Goal: Task Accomplishment & Management: Manage account settings

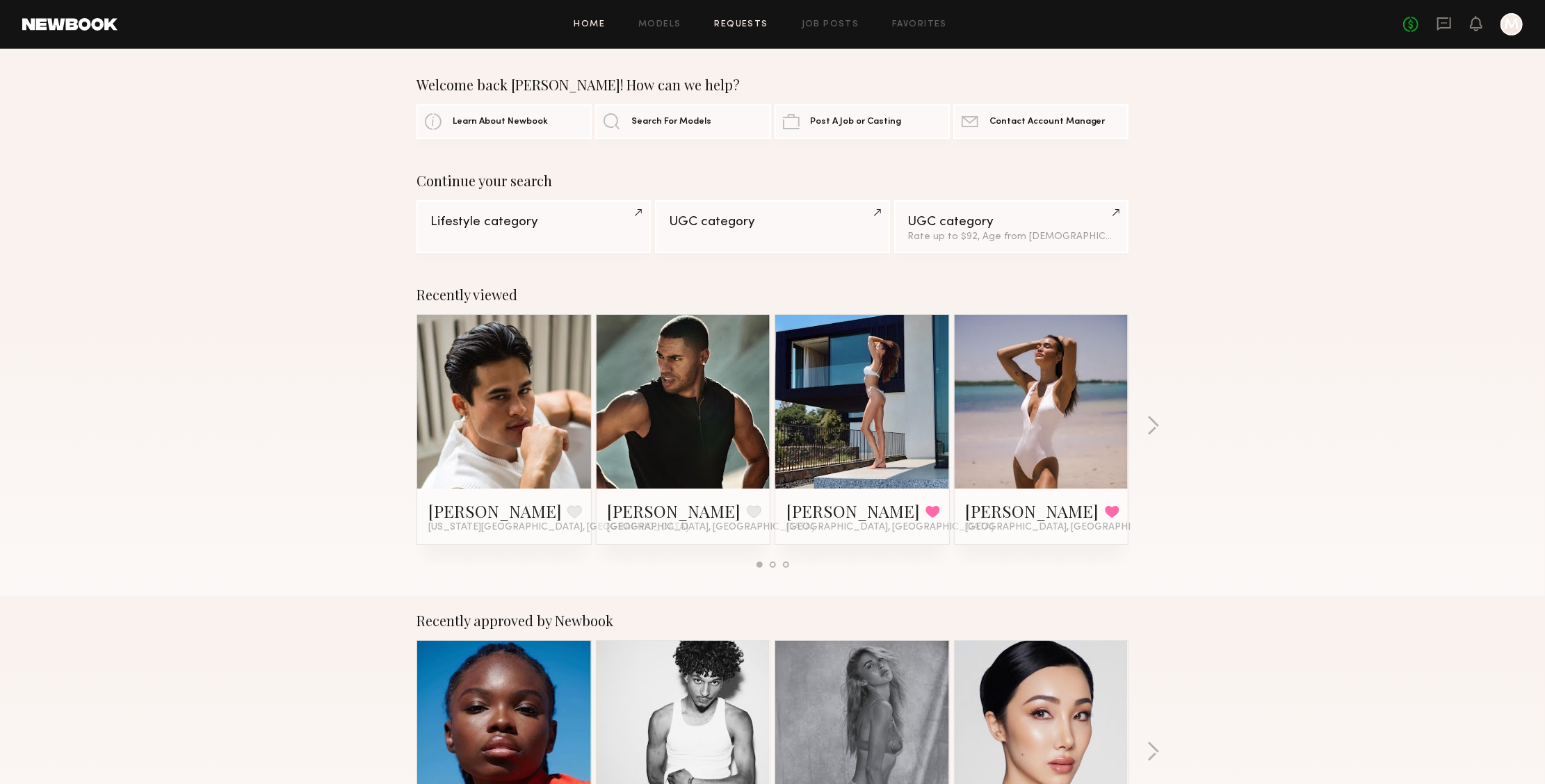
click at [738, 25] on link "Requests" at bounding box center [742, 25] width 54 height 9
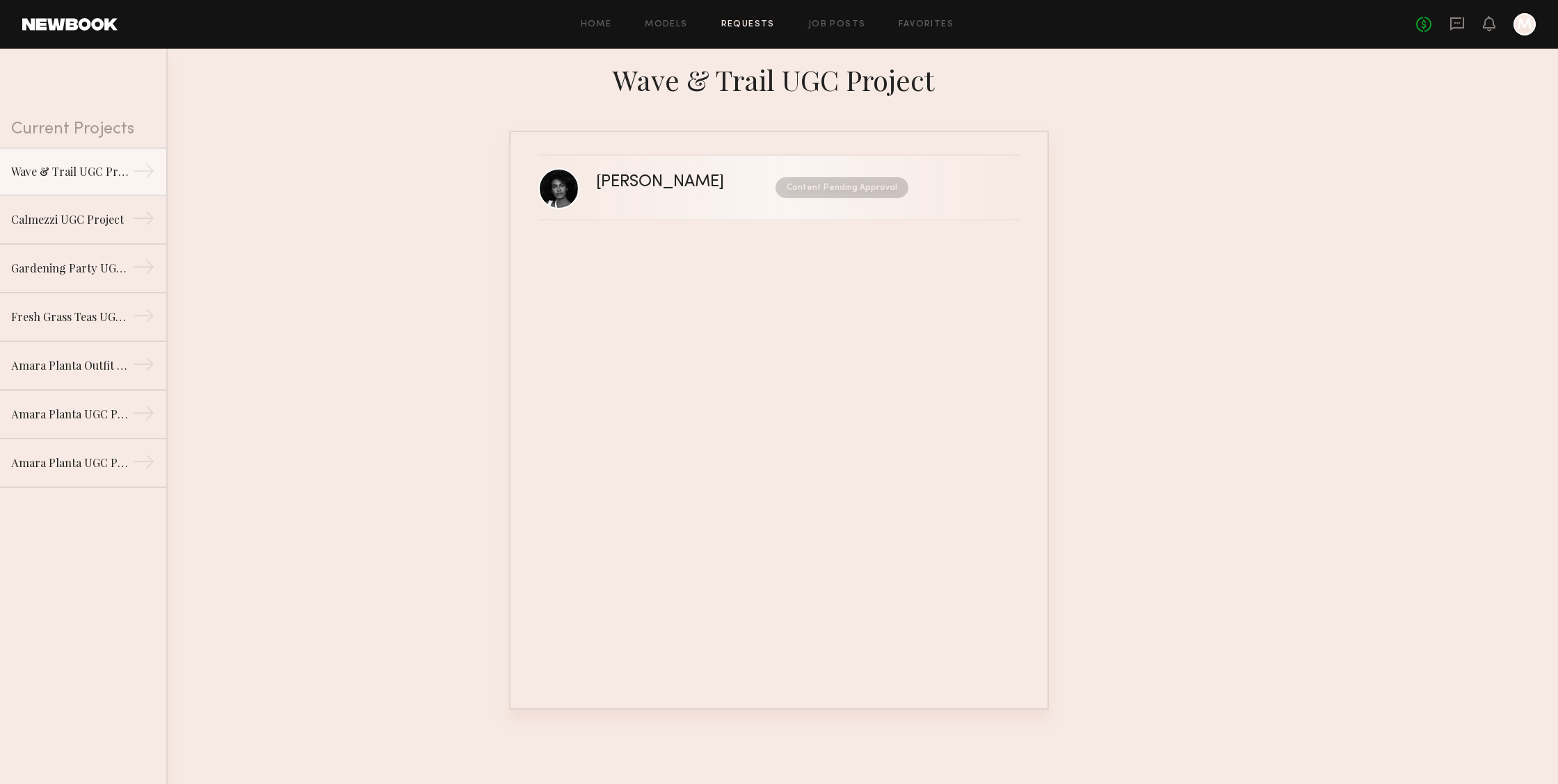
click at [753, 194] on div "Content Pending Approval" at bounding box center [830, 188] width 159 height 21
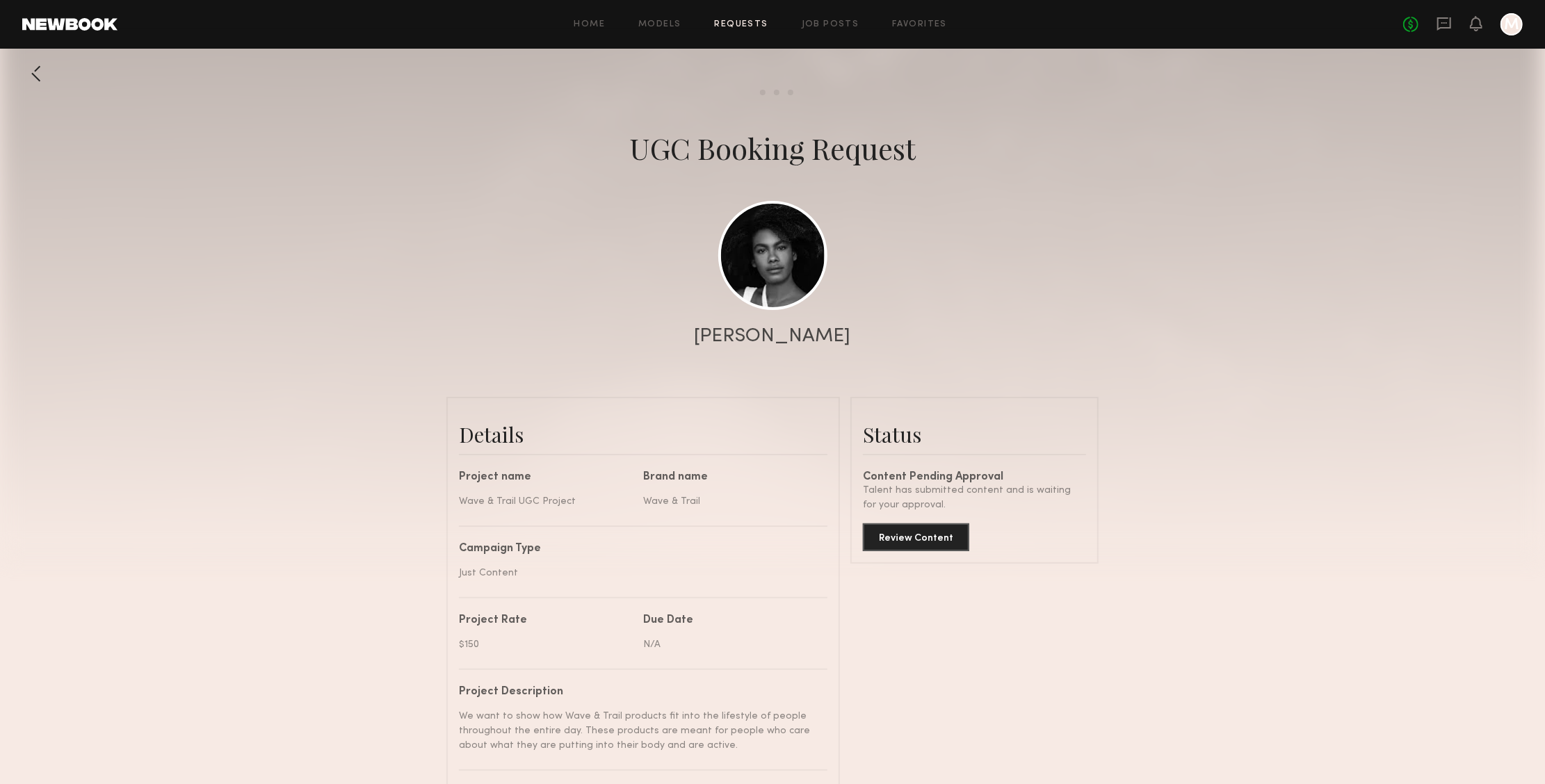
scroll to position [65, 0]
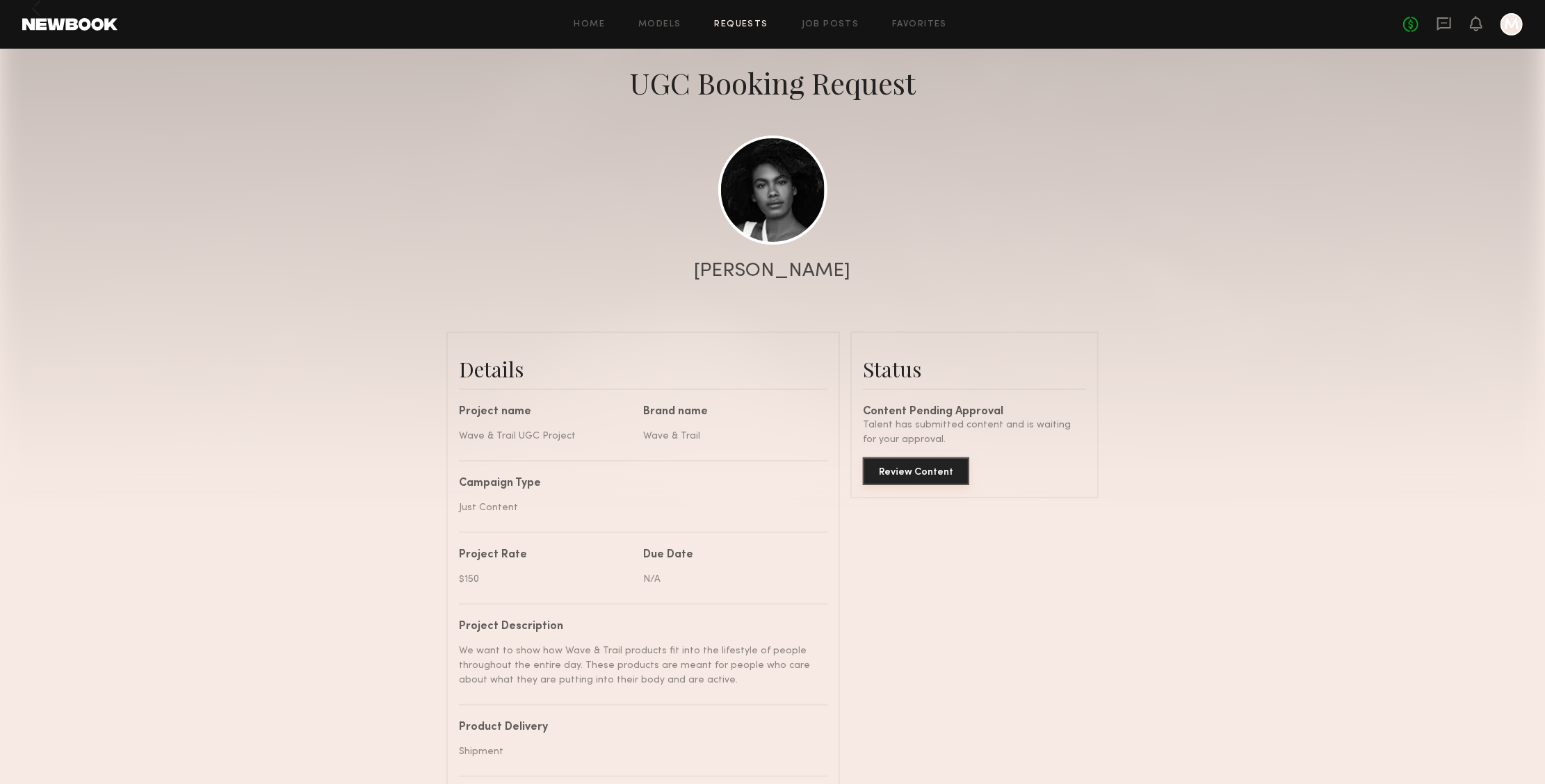
click at [939, 474] on button "Review Content" at bounding box center [916, 471] width 106 height 28
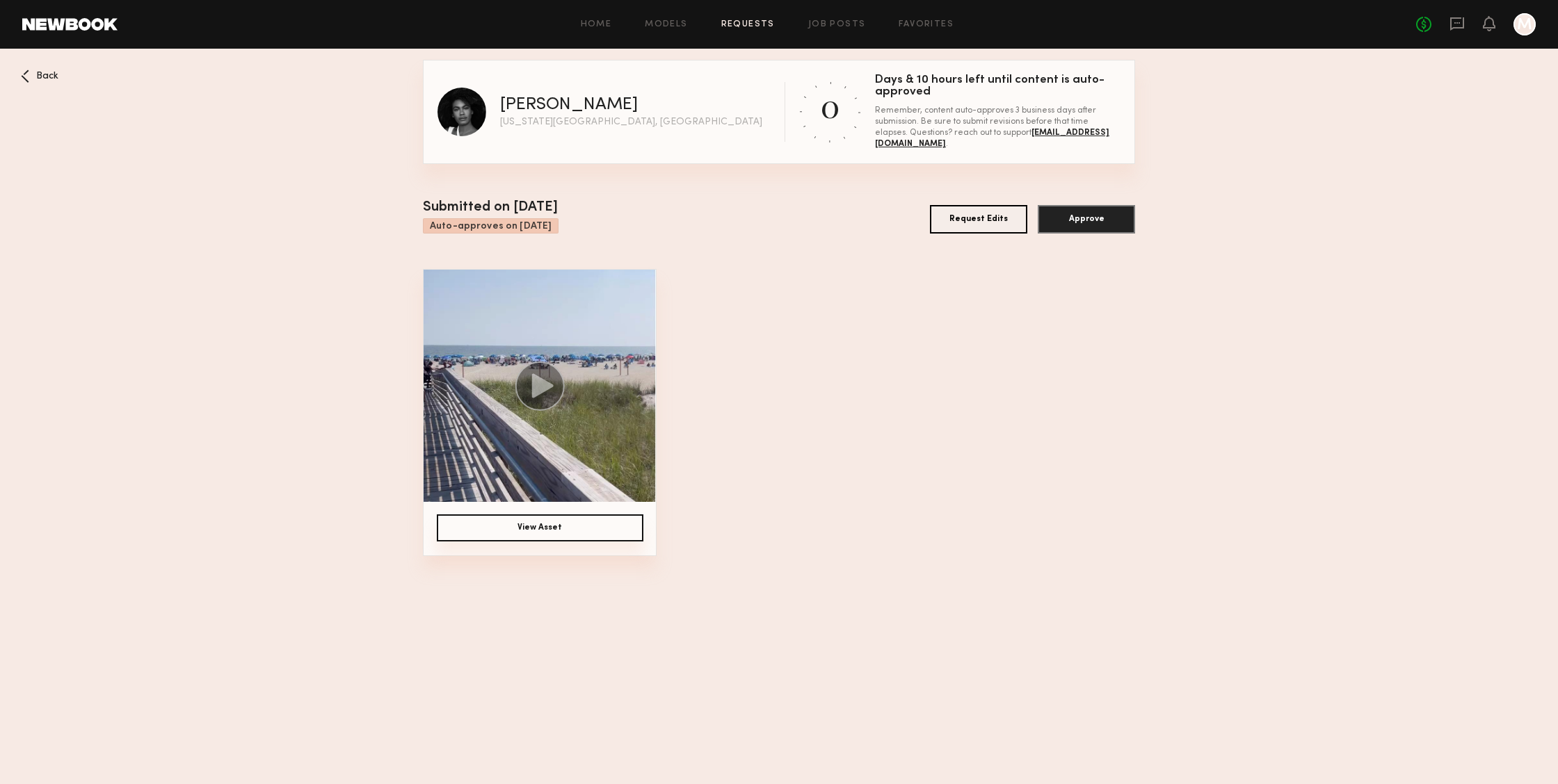
click at [998, 221] on button "Request Edits" at bounding box center [979, 219] width 98 height 28
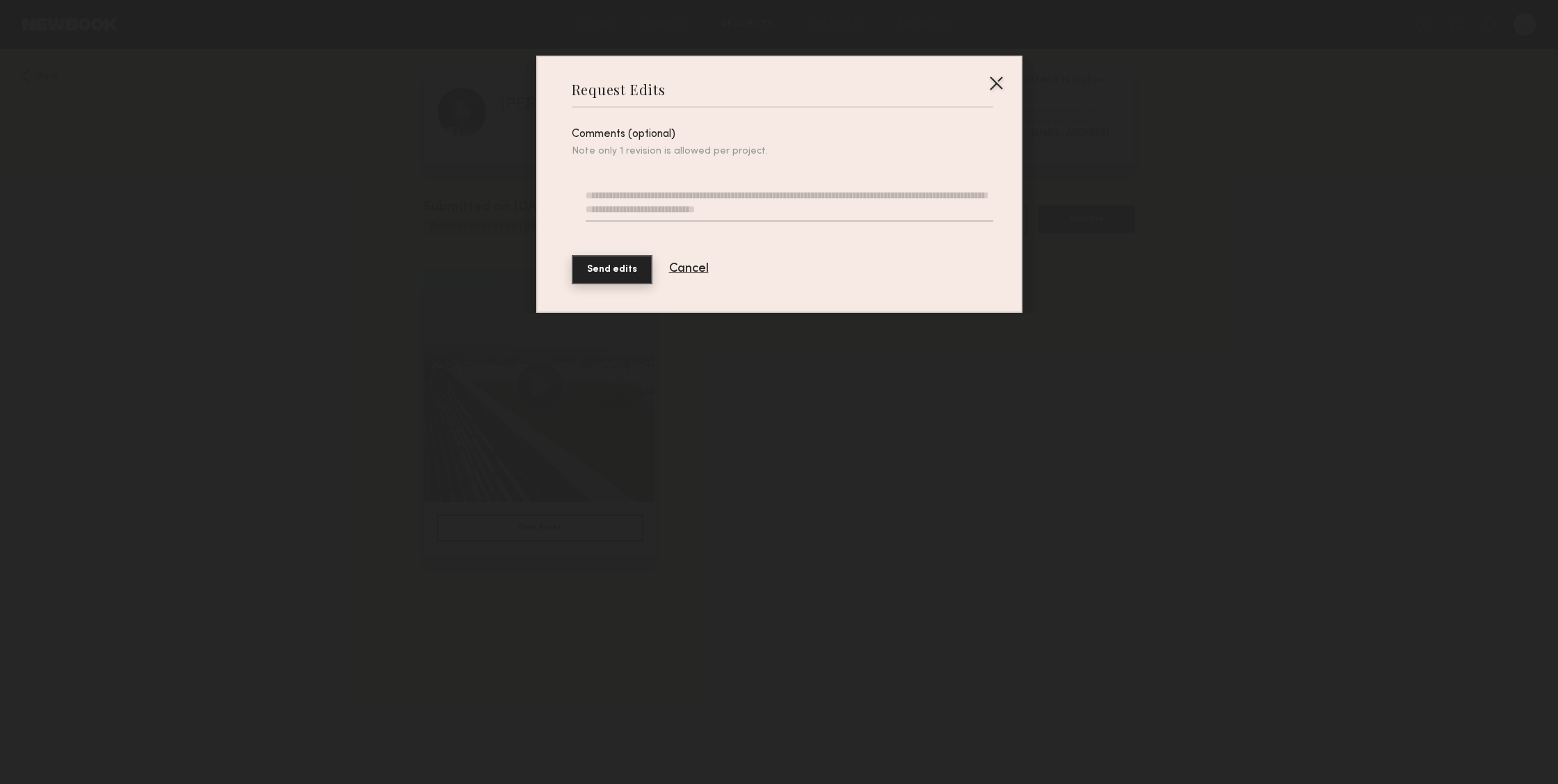
click at [768, 201] on textarea at bounding box center [789, 205] width 407 height 33
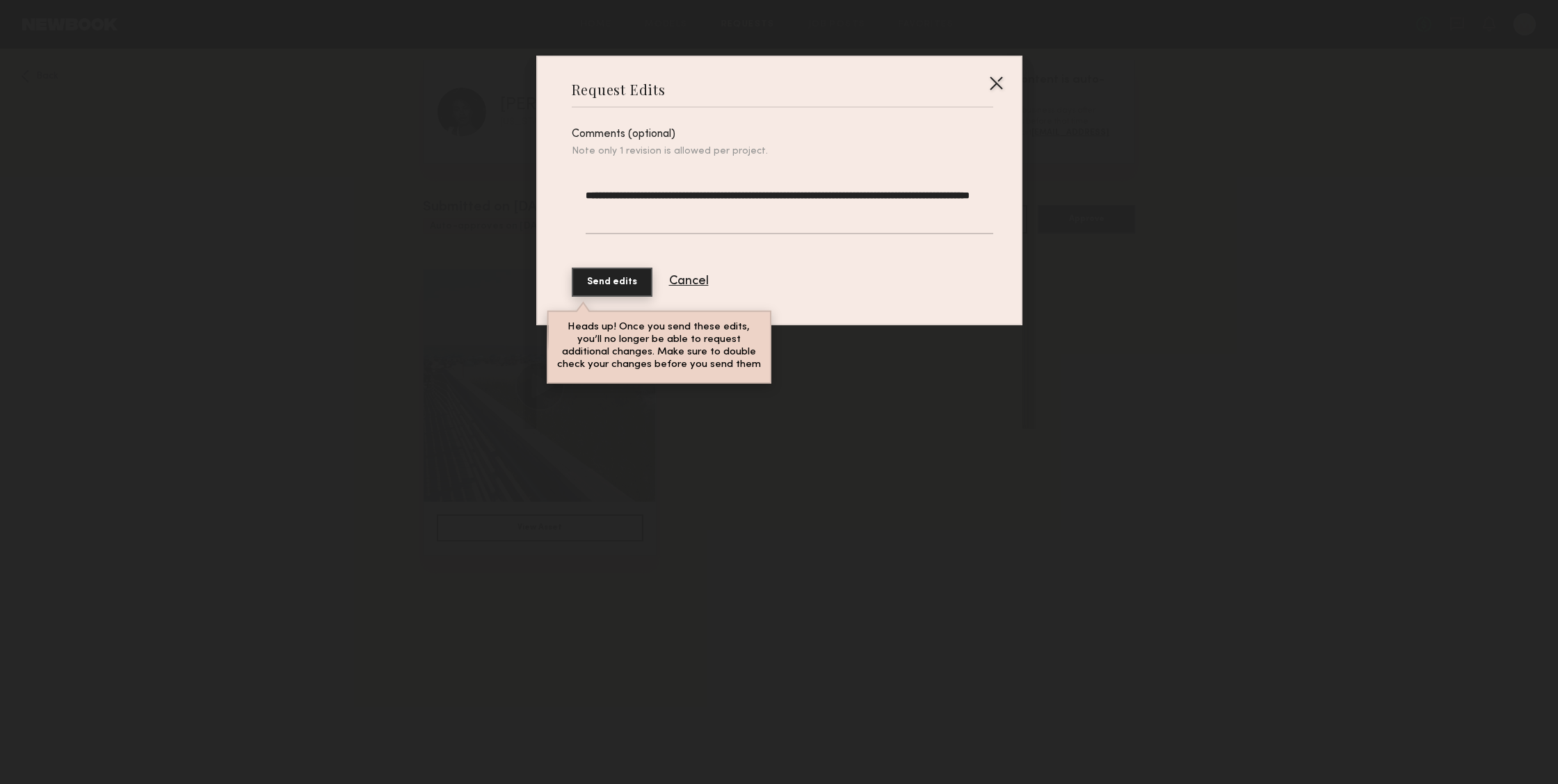
type textarea "**********"
click at [620, 284] on button "Send edits" at bounding box center [612, 282] width 81 height 29
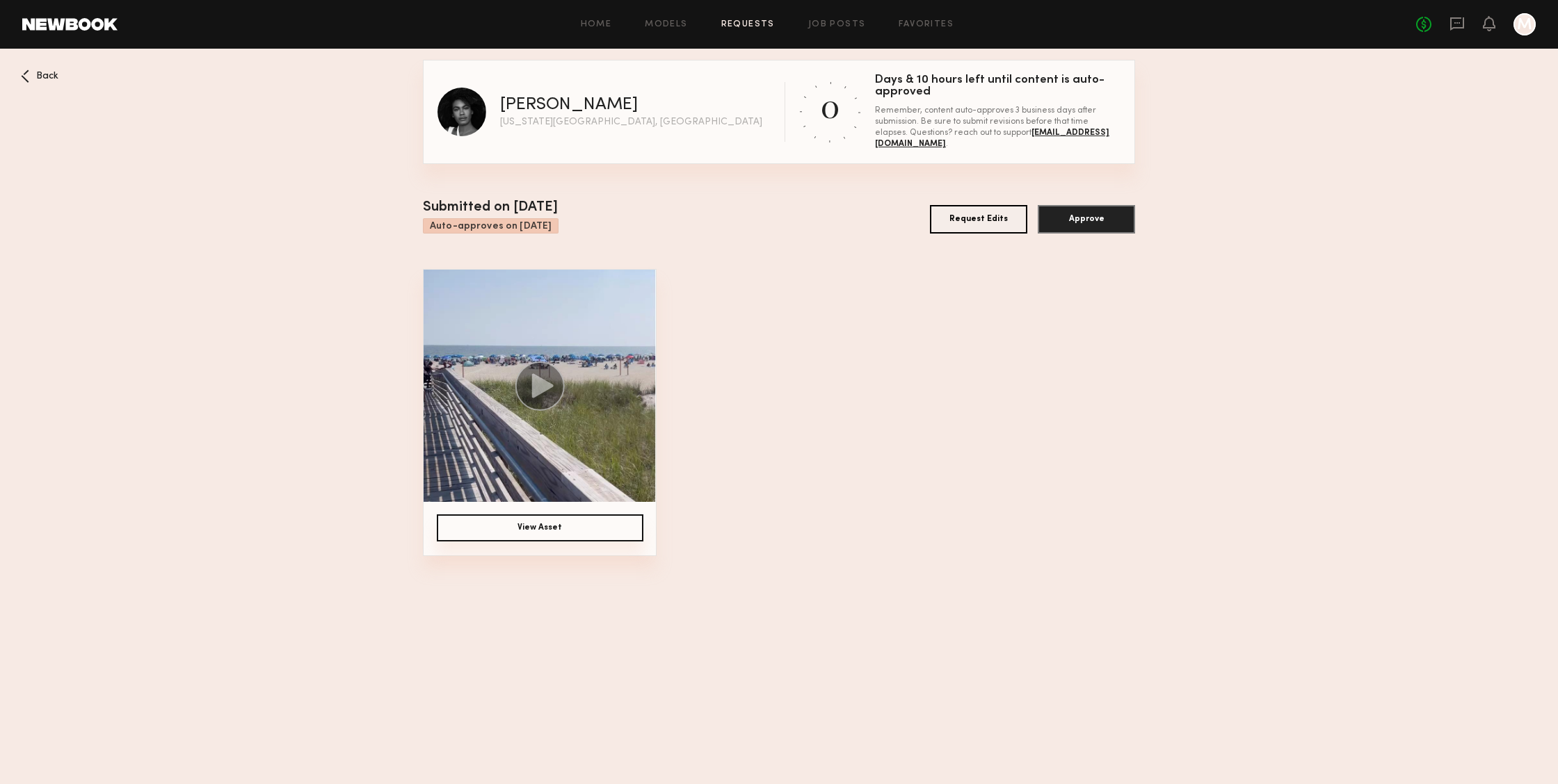
click at [758, 24] on link "Requests" at bounding box center [748, 25] width 54 height 9
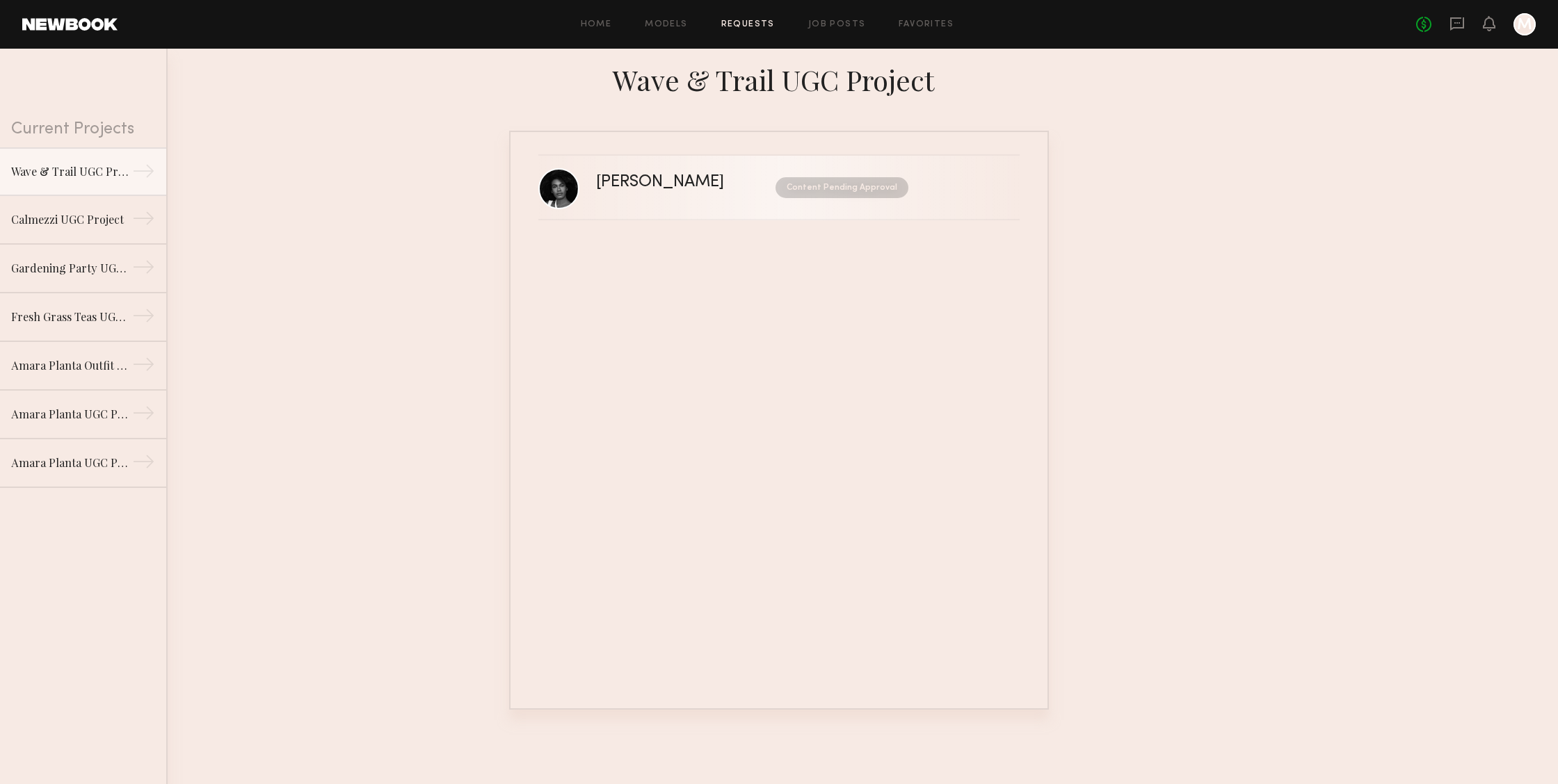
click at [750, 198] on div "Ashley C. Content Pending Approval" at bounding box center [808, 188] width 424 height 26
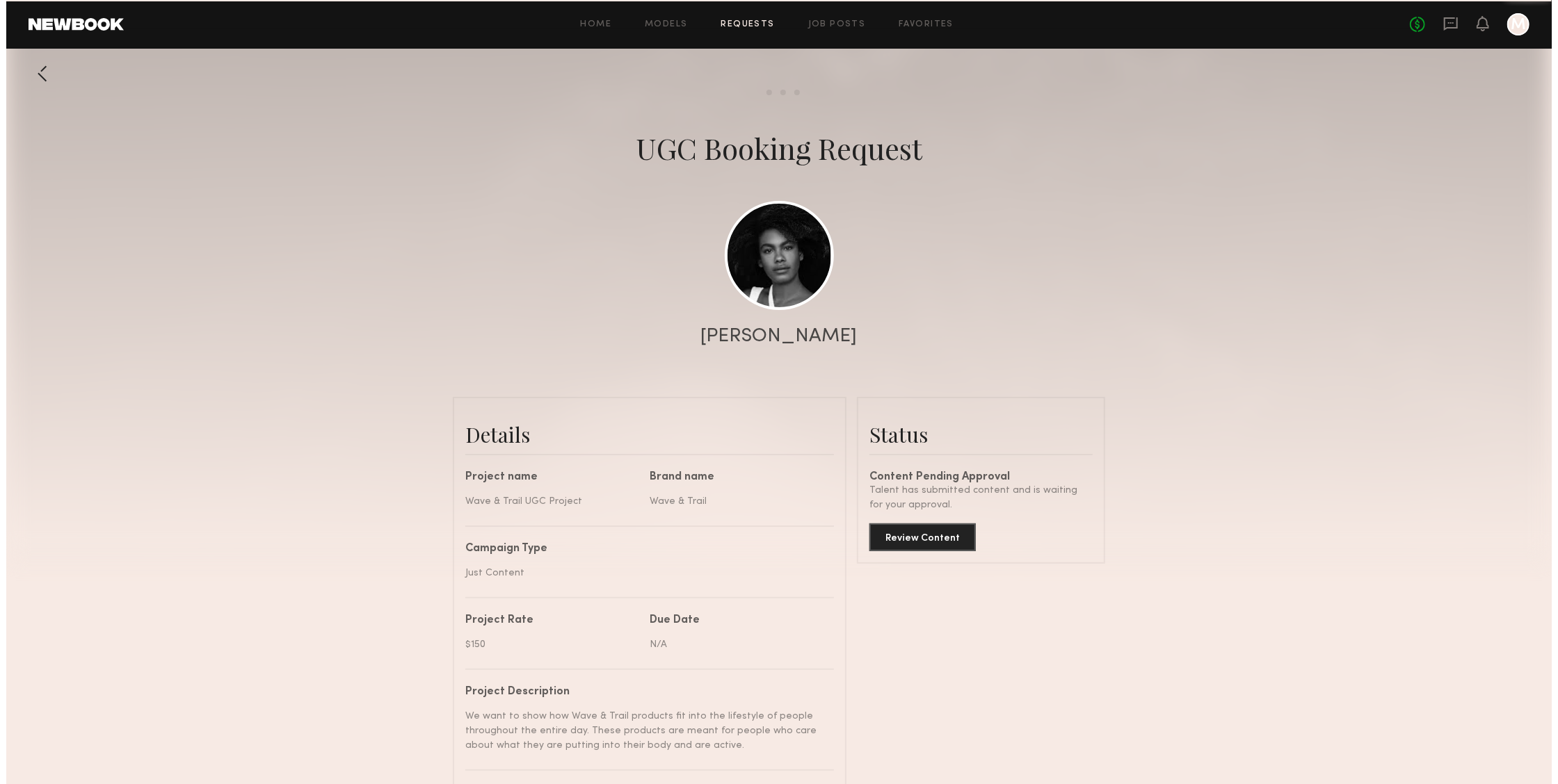
scroll to position [1393, 0]
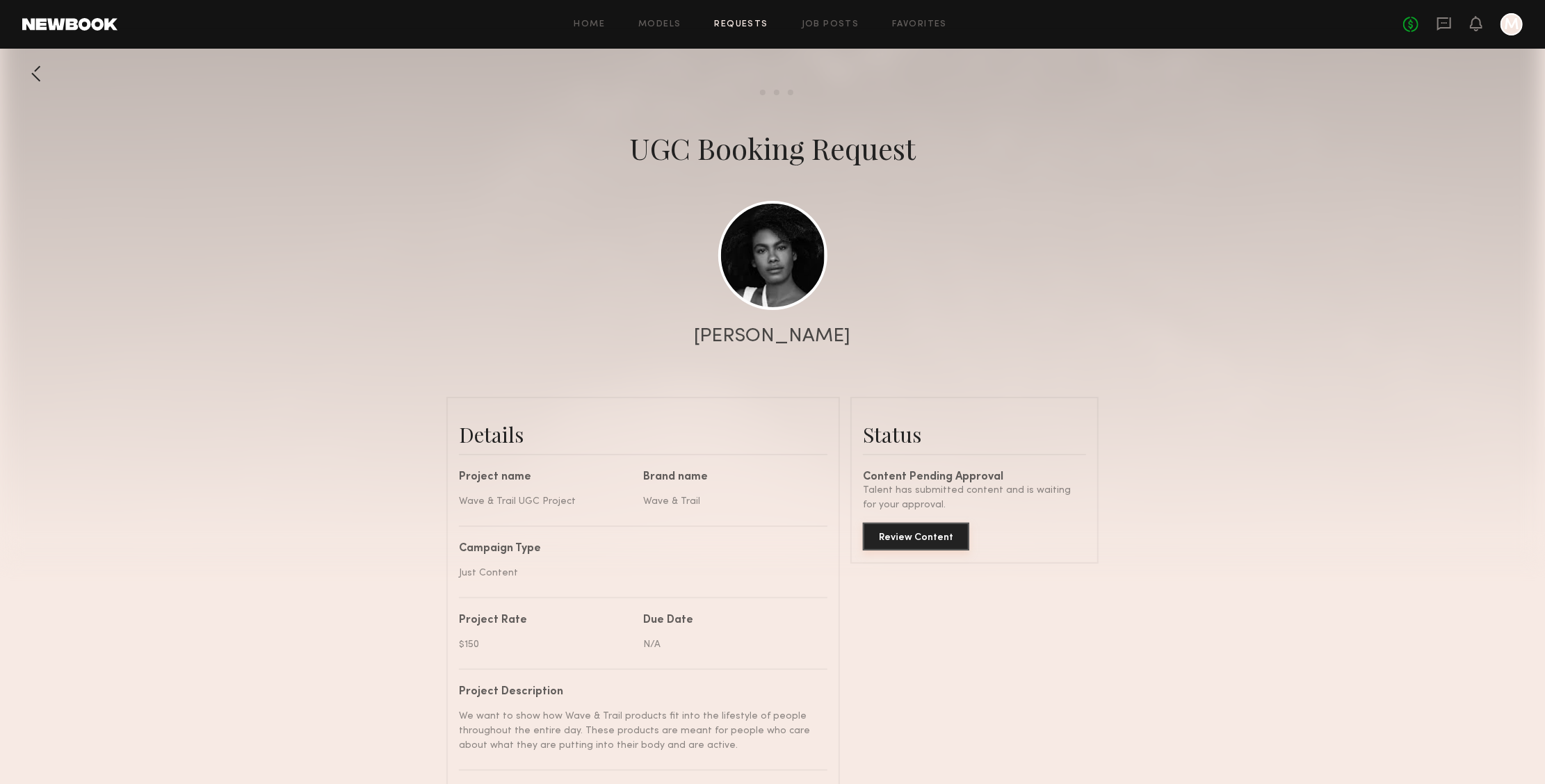
click at [935, 529] on button "Review Content" at bounding box center [916, 537] width 106 height 28
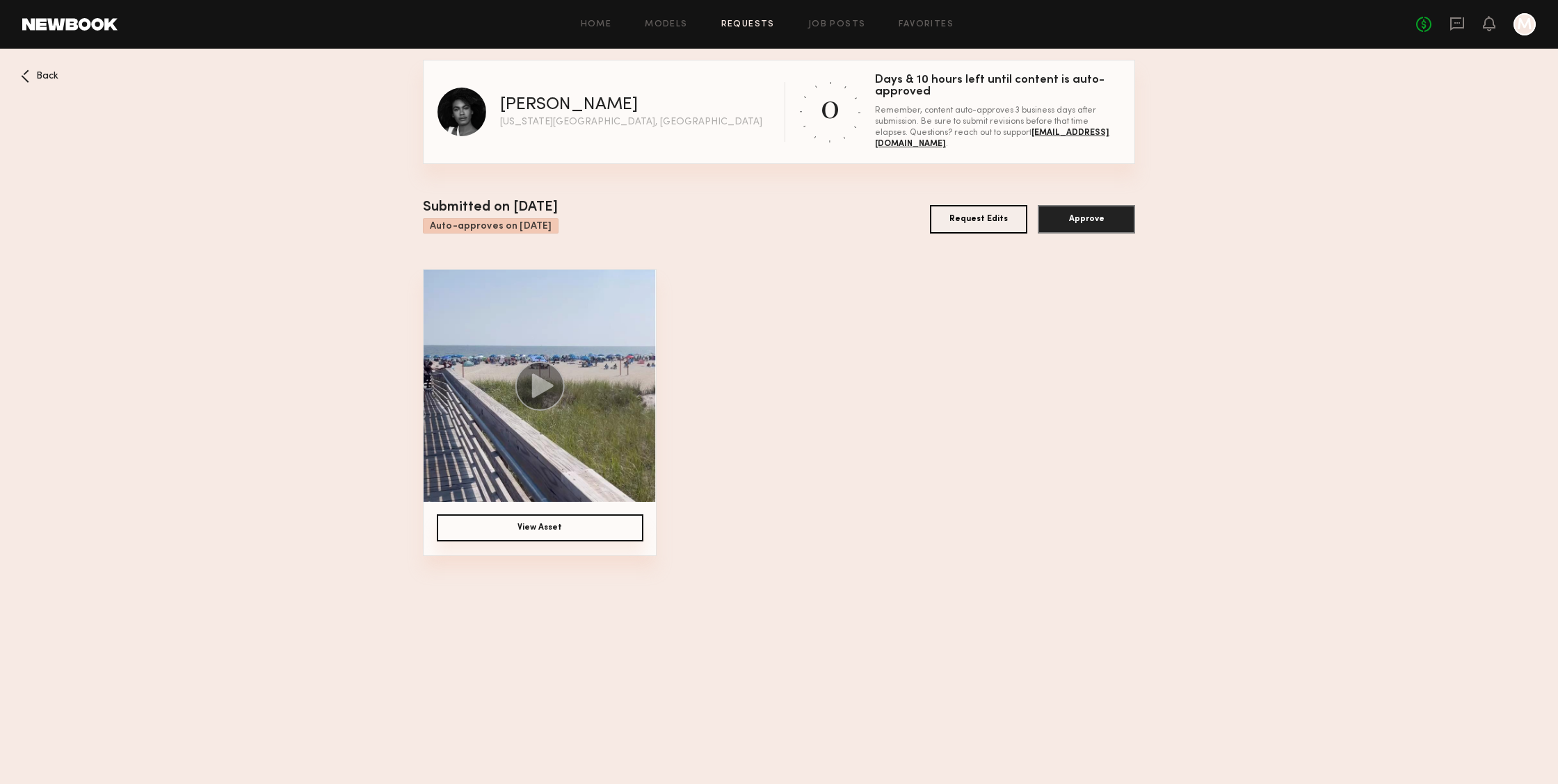
click at [43, 82] on div "Back" at bounding box center [40, 76] width 38 height 13
